Goal: Transaction & Acquisition: Purchase product/service

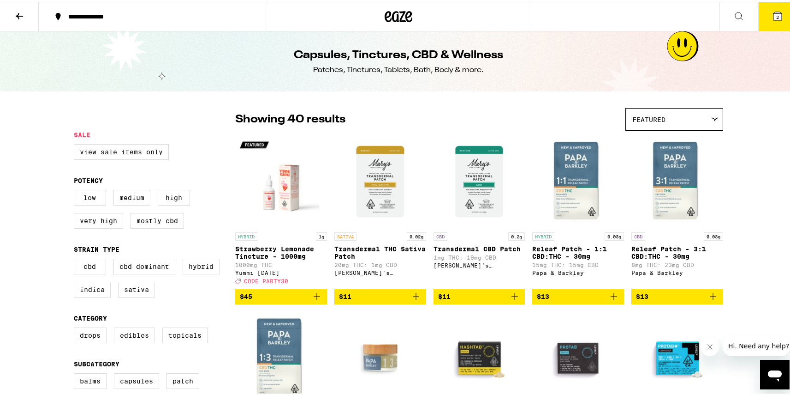
click at [392, 17] on icon at bounding box center [399, 14] width 14 height 11
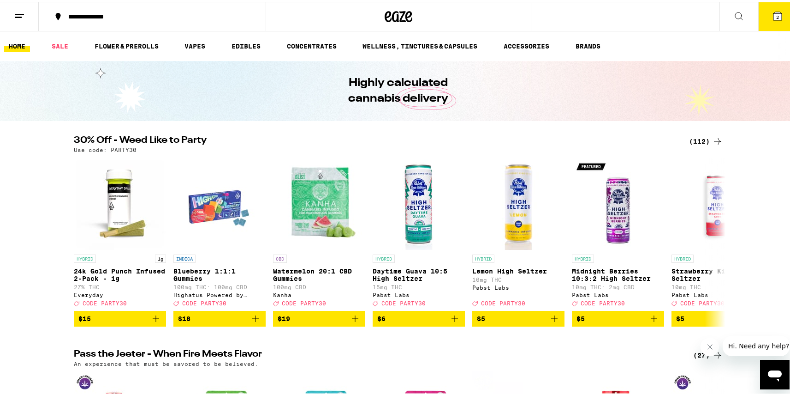
click at [705, 140] on div "(112)" at bounding box center [706, 139] width 34 height 11
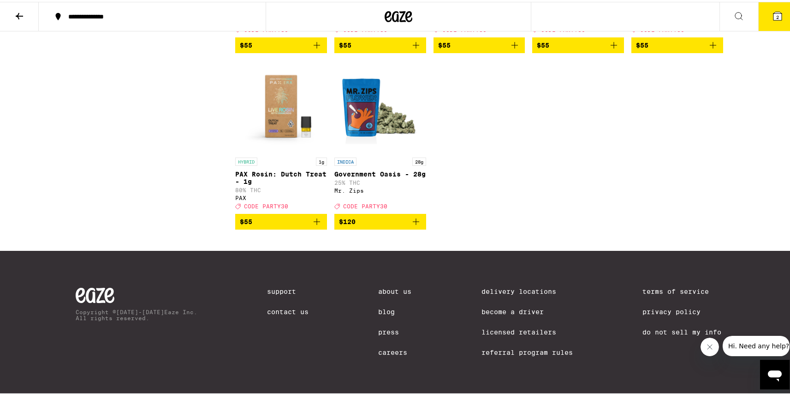
scroll to position [3961, 0]
